Goal: Task Accomplishment & Management: Use online tool/utility

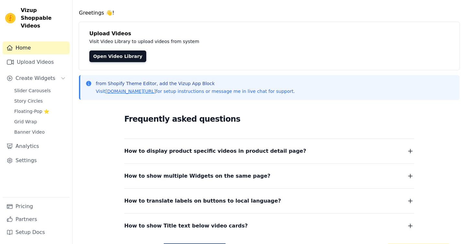
scroll to position [25, 0]
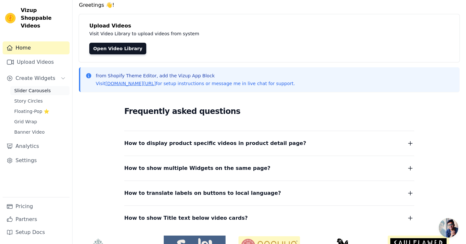
click at [39, 87] on span "Slider Carousels" at bounding box center [32, 90] width 37 height 6
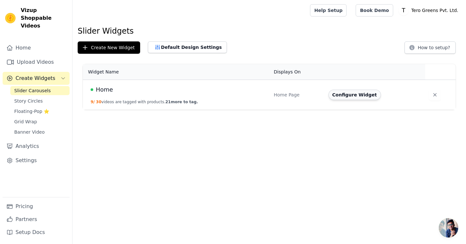
click at [358, 97] on button "Configure Widget" at bounding box center [354, 95] width 52 height 10
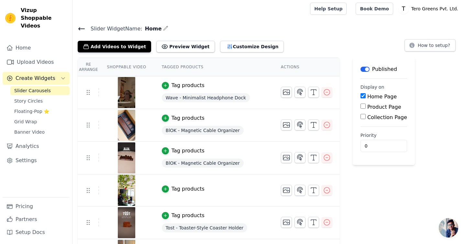
scroll to position [4, 0]
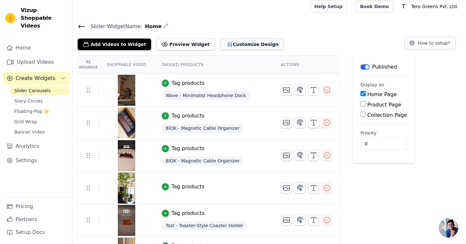
click at [225, 46] on button "Customize Design" at bounding box center [252, 44] width 64 height 12
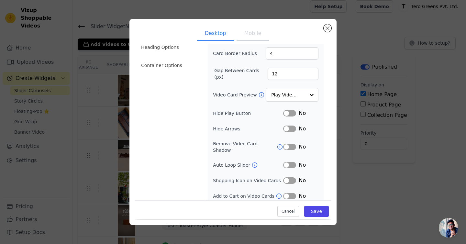
scroll to position [0, 0]
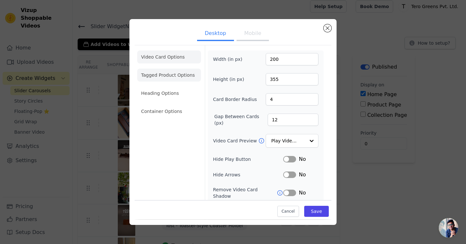
click at [171, 73] on li "Tagged Product Options" at bounding box center [169, 75] width 64 height 13
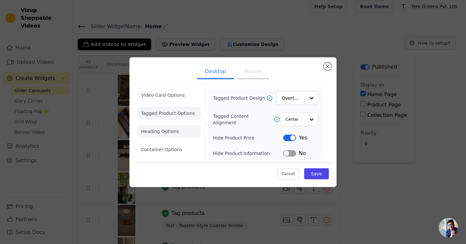
click at [171, 126] on li "Heading Options" at bounding box center [169, 131] width 64 height 13
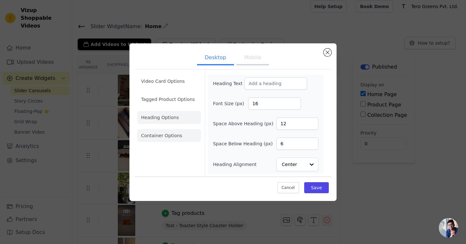
click at [170, 131] on li "Container Options" at bounding box center [169, 135] width 64 height 13
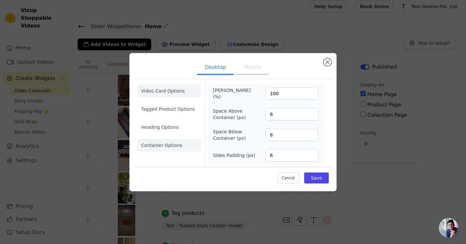
click at [162, 96] on li "Video Card Options" at bounding box center [169, 90] width 64 height 13
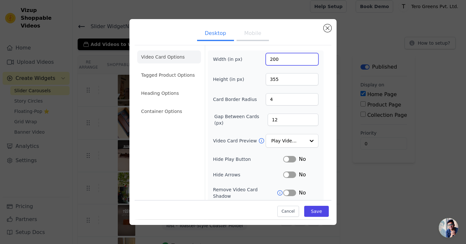
drag, startPoint x: 275, startPoint y: 58, endPoint x: 249, endPoint y: 58, distance: 25.9
click at [249, 58] on div "Width (in px) 200" at bounding box center [265, 59] width 105 height 12
click at [283, 55] on input "200" at bounding box center [292, 59] width 53 height 12
drag, startPoint x: 273, startPoint y: 60, endPoint x: 260, endPoint y: 60, distance: 12.9
click at [260, 60] on div "Width (in px) 200" at bounding box center [265, 59] width 105 height 12
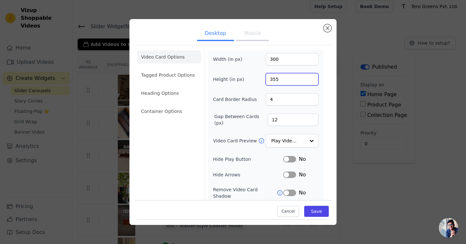
drag, startPoint x: 274, startPoint y: 80, endPoint x: 256, endPoint y: 80, distance: 18.4
click at [256, 80] on div "Height (in px) 355" at bounding box center [265, 79] width 105 height 12
click at [272, 77] on input "355" at bounding box center [292, 79] width 53 height 12
type input "400"
drag, startPoint x: 273, startPoint y: 79, endPoint x: 236, endPoint y: 79, distance: 36.9
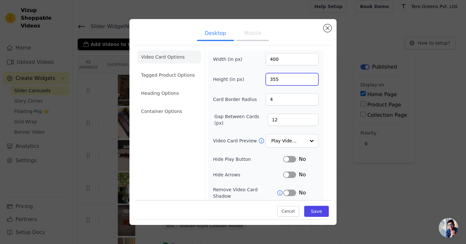
click at [236, 79] on div "Height (in px) 355" at bounding box center [265, 79] width 105 height 12
type input "455"
click at [320, 214] on button "Save" at bounding box center [316, 211] width 25 height 11
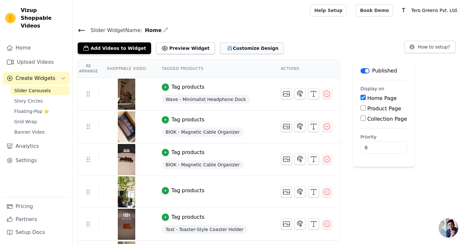
click at [237, 49] on button "Customize Design" at bounding box center [252, 48] width 64 height 12
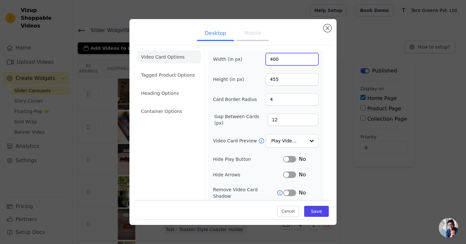
drag, startPoint x: 272, startPoint y: 58, endPoint x: 268, endPoint y: 59, distance: 3.9
click at [268, 59] on input "400" at bounding box center [292, 59] width 53 height 12
type input "320"
click at [316, 212] on button "Save" at bounding box center [316, 211] width 25 height 11
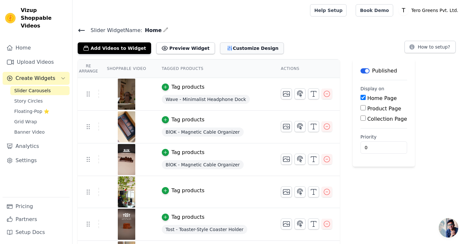
click at [246, 51] on button "Customize Design" at bounding box center [252, 48] width 64 height 12
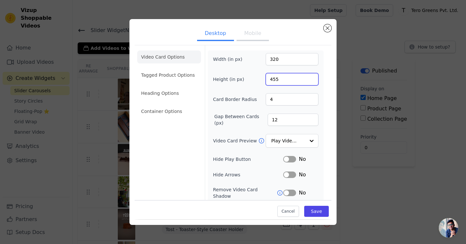
drag, startPoint x: 272, startPoint y: 78, endPoint x: 258, endPoint y: 78, distance: 13.6
click at [258, 78] on div "Height (in px) 455" at bounding box center [265, 79] width 105 height 12
type input "555"
click at [323, 210] on button "Save" at bounding box center [316, 211] width 25 height 11
